Goal: Navigation & Orientation: Find specific page/section

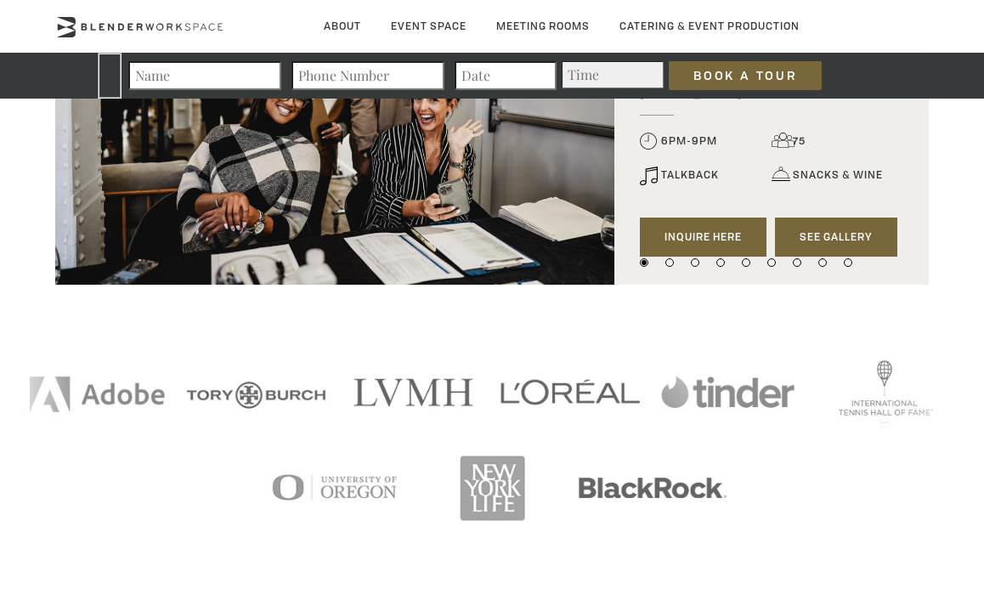
scroll to position [1794, 0]
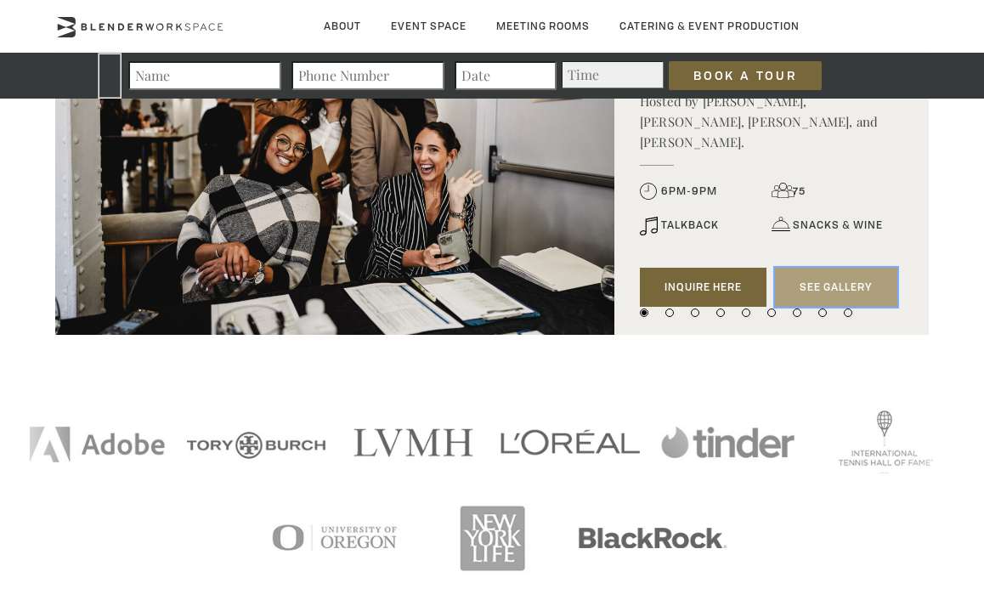
click at [845, 268] on link "See Gallery" at bounding box center [836, 287] width 122 height 39
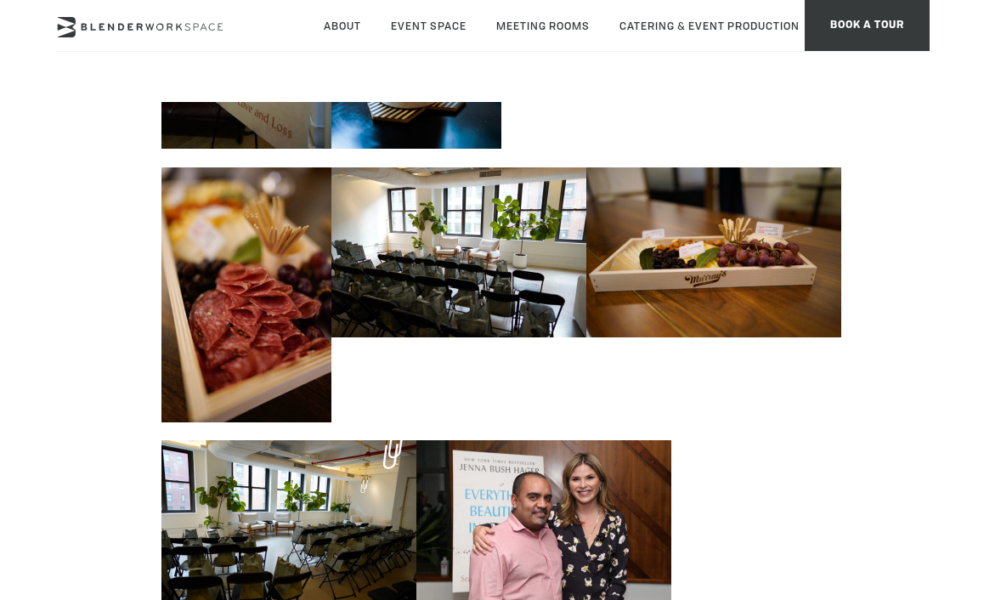
scroll to position [5797, 0]
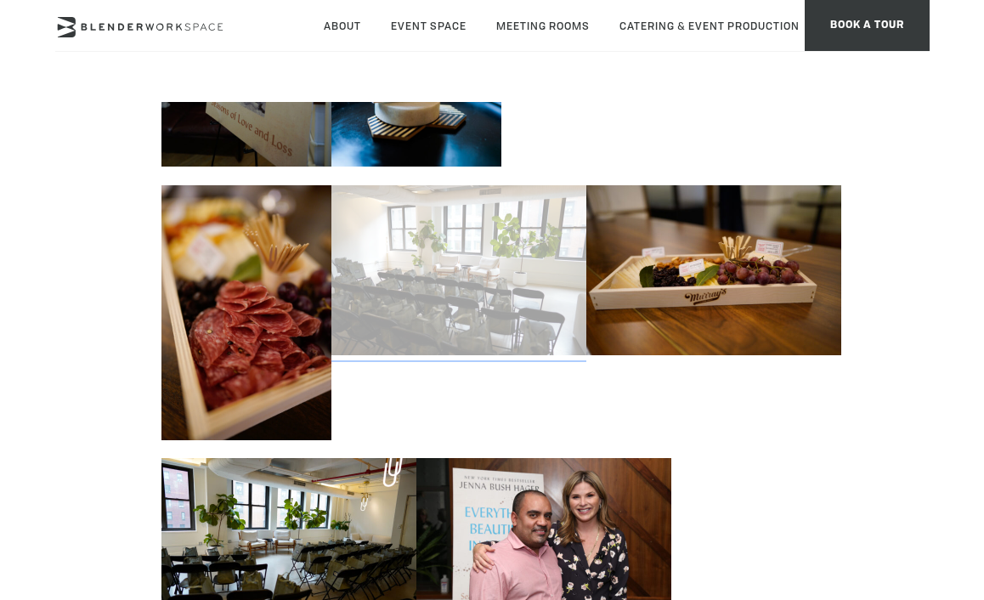
click at [527, 279] on link at bounding box center [458, 267] width 255 height 189
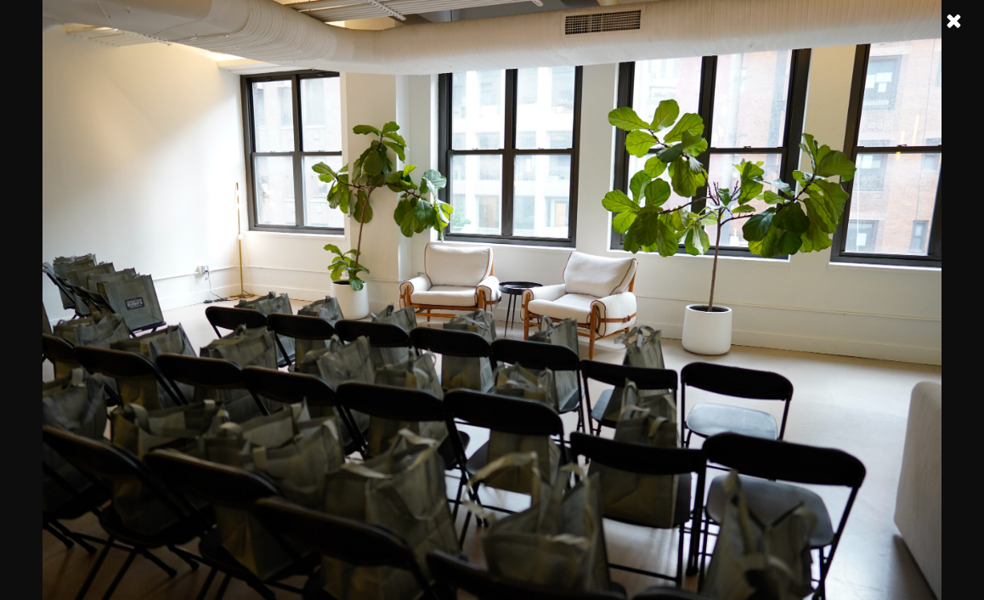
click at [948, 21] on link at bounding box center [954, 21] width 42 height 42
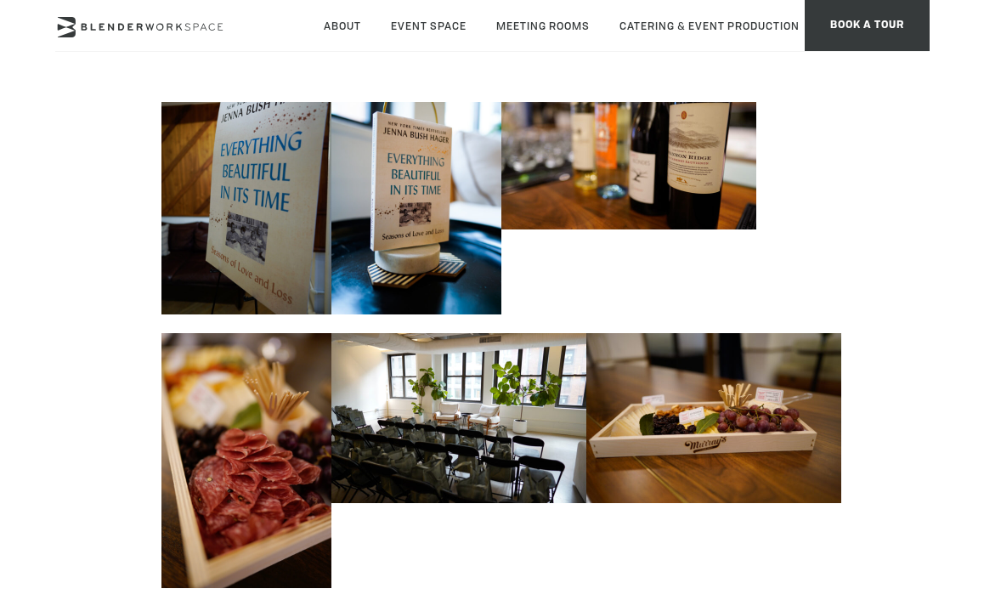
scroll to position [5186, 0]
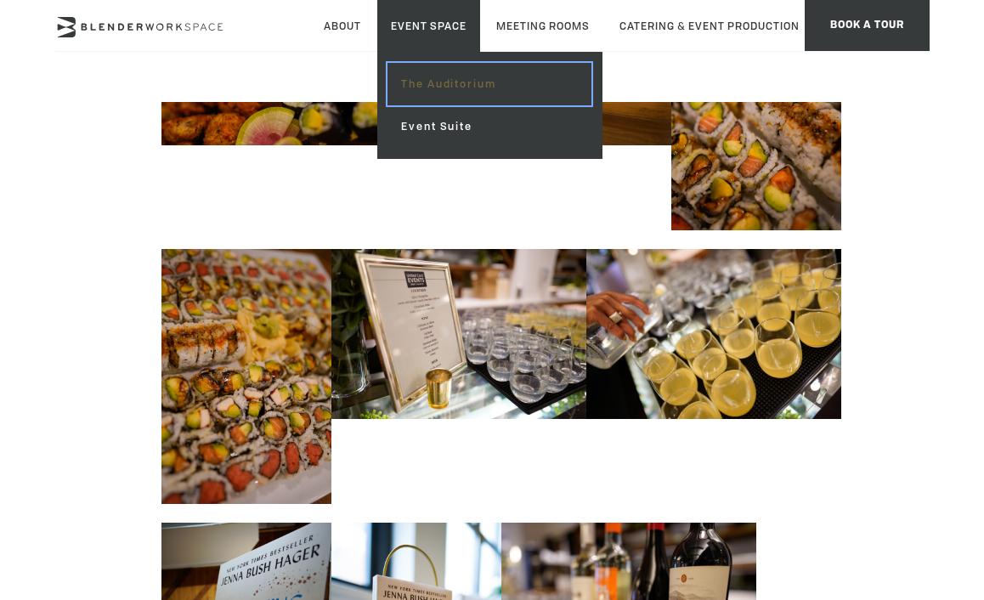
click at [421, 87] on link "The Auditorium" at bounding box center [489, 84] width 203 height 42
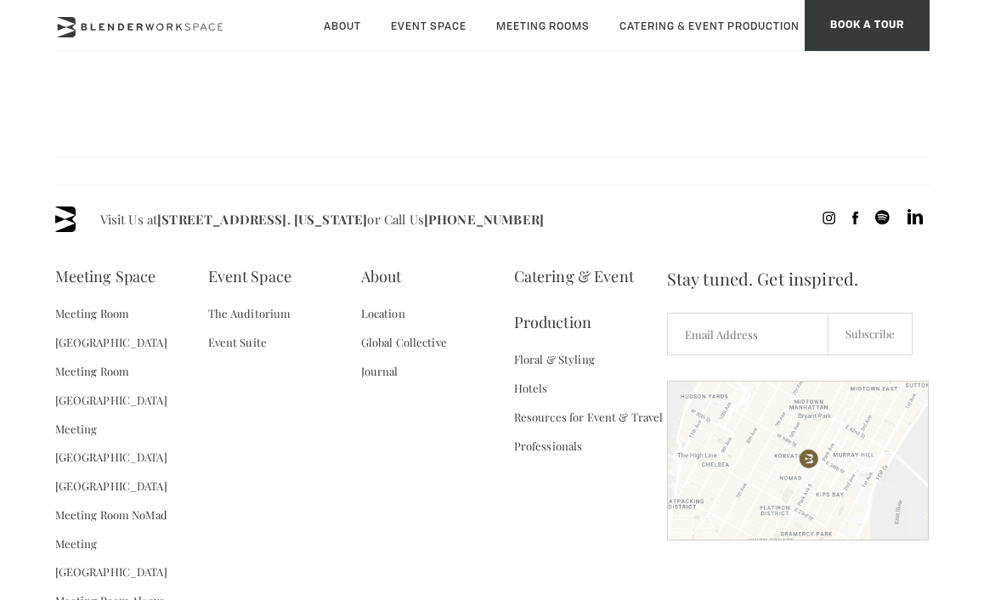
scroll to position [1492, 0]
